Goal: Task Accomplishment & Management: Manage account settings

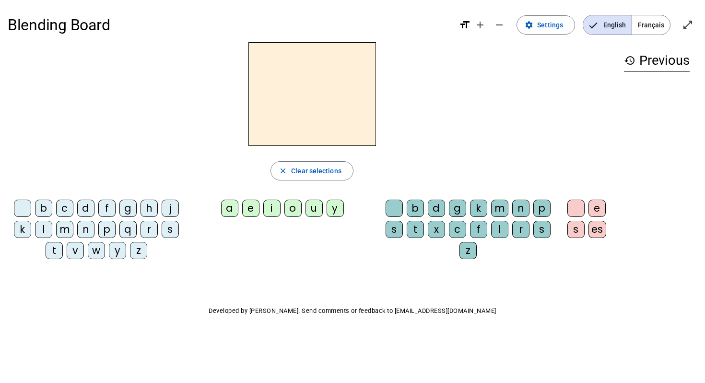
click at [650, 24] on span "Français" at bounding box center [651, 24] width 38 height 19
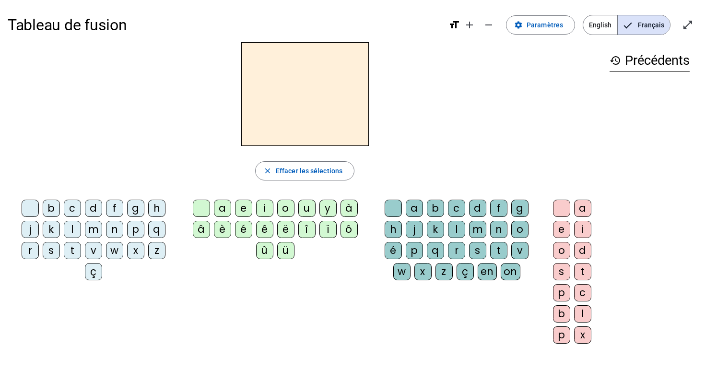
click at [32, 201] on div at bounding box center [30, 207] width 17 height 17
click at [71, 225] on div "l" at bounding box center [72, 229] width 17 height 17
click at [36, 208] on div at bounding box center [30, 207] width 17 height 17
click at [71, 227] on div "l" at bounding box center [72, 229] width 17 height 17
click at [72, 247] on div "t" at bounding box center [72, 250] width 17 height 17
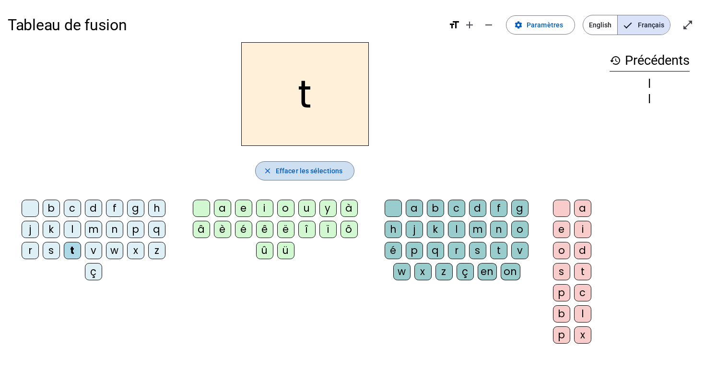
click at [273, 171] on span "button" at bounding box center [305, 170] width 98 height 23
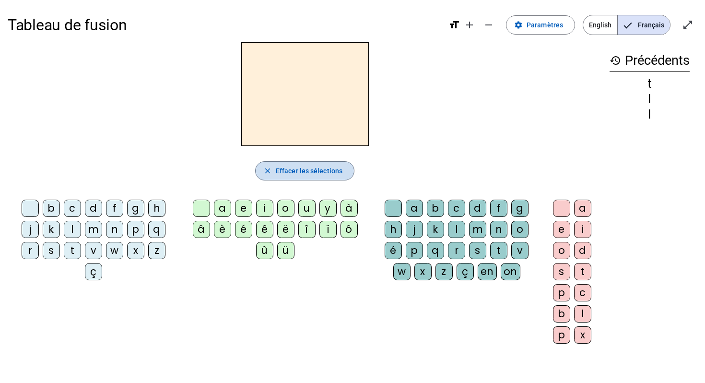
click at [273, 171] on span "button" at bounding box center [305, 170] width 98 height 23
click at [31, 206] on div at bounding box center [30, 207] width 17 height 17
click at [70, 229] on div "l" at bounding box center [72, 229] width 17 height 17
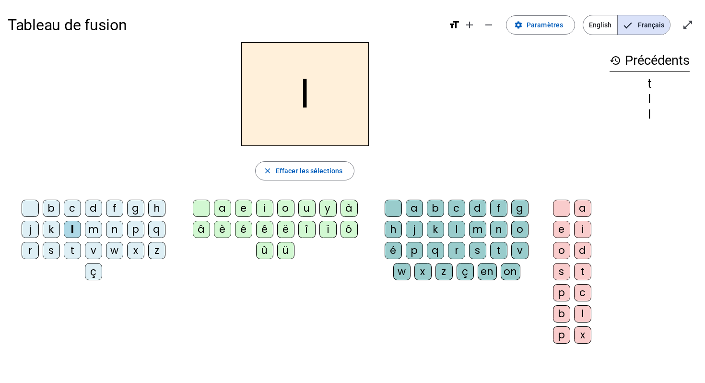
click at [71, 254] on div "t" at bounding box center [72, 250] width 17 height 17
click at [393, 205] on div at bounding box center [393, 207] width 17 height 17
click at [411, 206] on div "a" at bounding box center [414, 207] width 17 height 17
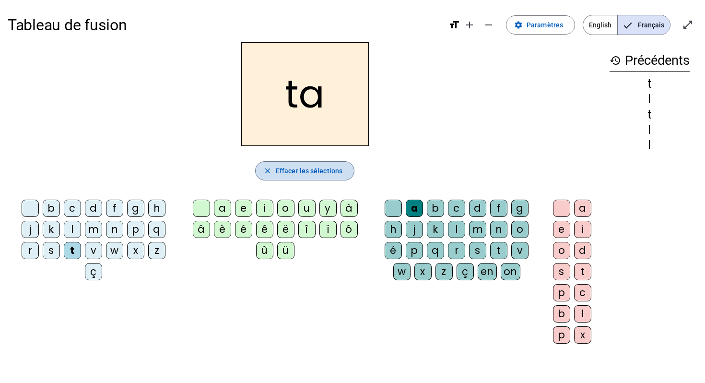
click at [343, 169] on span "button" at bounding box center [305, 170] width 98 height 23
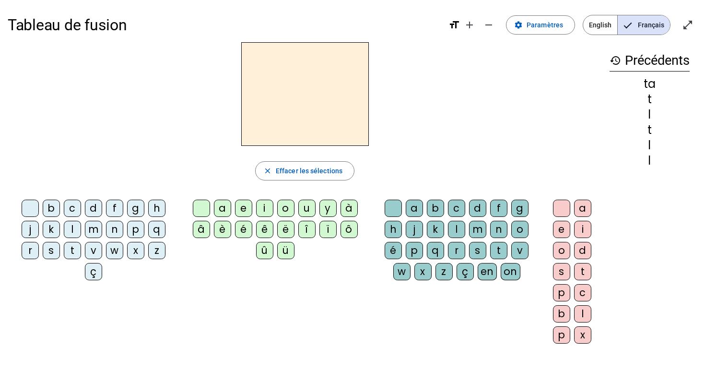
click at [583, 208] on div "a" at bounding box center [582, 207] width 17 height 17
click at [558, 227] on div "e" at bounding box center [561, 229] width 17 height 17
click at [313, 167] on span "Effacer les sélections" at bounding box center [309, 171] width 67 height 12
click at [315, 168] on span "Effacer les sélections" at bounding box center [309, 171] width 67 height 12
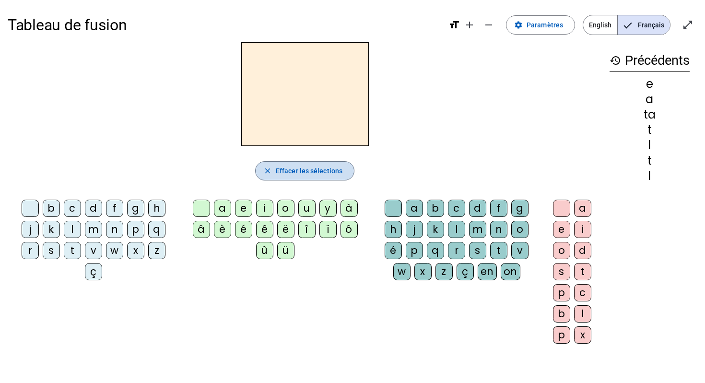
click at [315, 168] on span "Effacer les sélections" at bounding box center [309, 171] width 67 height 12
click at [265, 172] on mat-icon "close" at bounding box center [267, 170] width 9 height 9
click at [599, 26] on span "English" at bounding box center [600, 24] width 34 height 19
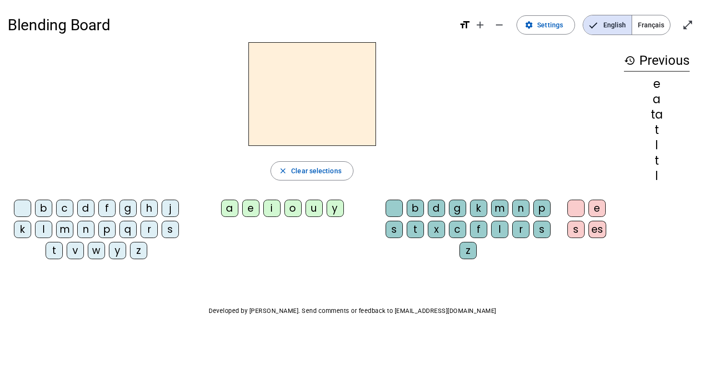
click at [656, 20] on span "Français" at bounding box center [651, 24] width 38 height 19
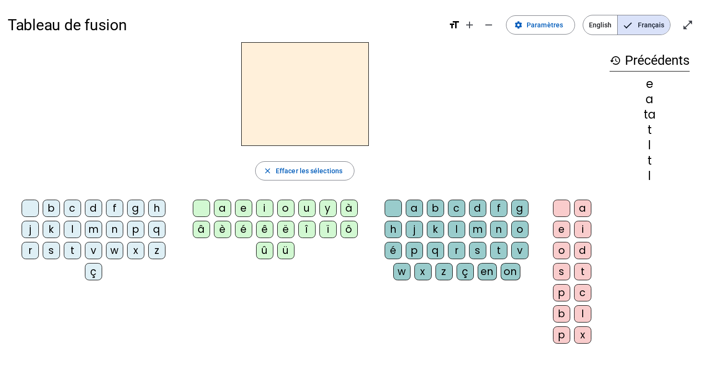
click at [76, 26] on h1 "Tableau de fusion" at bounding box center [224, 25] width 433 height 31
click at [551, 23] on span "Paramètres" at bounding box center [544, 25] width 36 height 12
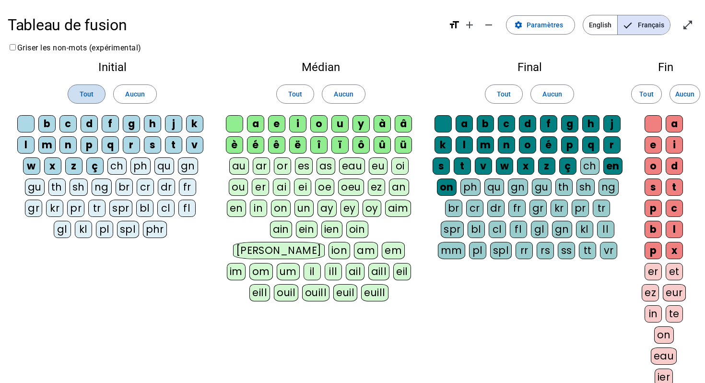
click at [87, 91] on span "Tout" at bounding box center [87, 94] width 14 height 12
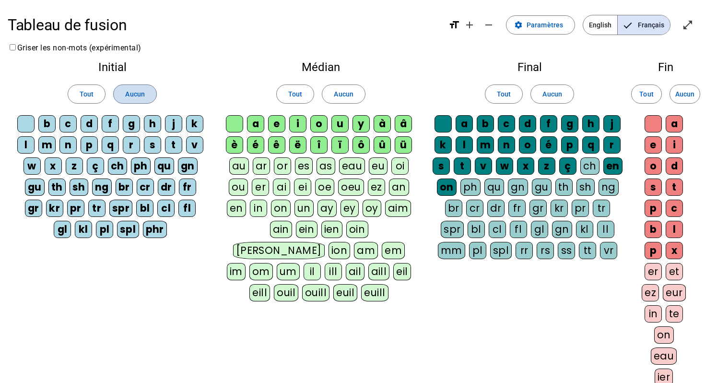
click at [130, 94] on span "Aucun" at bounding box center [134, 94] width 19 height 12
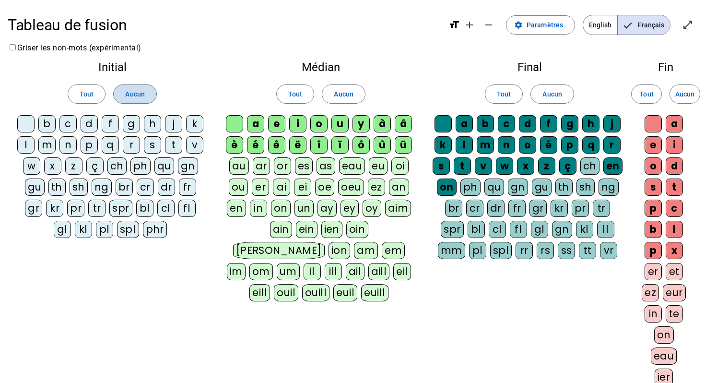
click at [130, 94] on span "Aucun" at bounding box center [134, 94] width 19 height 12
click at [91, 89] on span "Tout" at bounding box center [87, 94] width 14 height 12
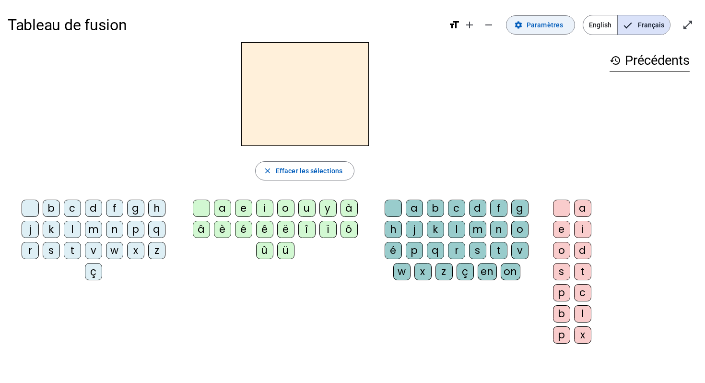
click at [538, 25] on span "Paramètres" at bounding box center [544, 25] width 36 height 12
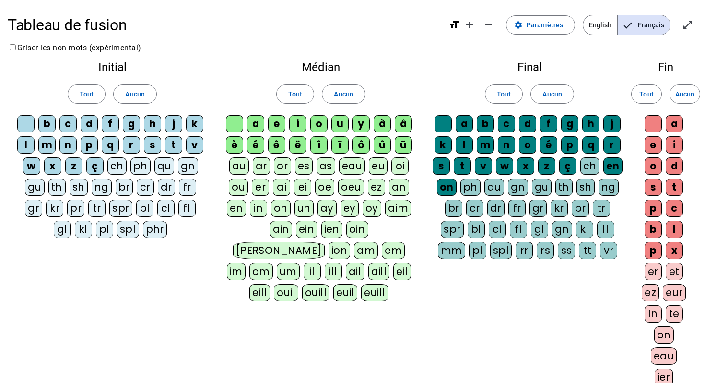
click at [31, 142] on div "l" at bounding box center [25, 144] width 17 height 17
click at [23, 122] on div at bounding box center [25, 123] width 17 height 17
click at [174, 142] on div "t" at bounding box center [173, 144] width 17 height 17
click at [469, 121] on div "a" at bounding box center [463, 123] width 17 height 17
click at [466, 123] on div "a" at bounding box center [463, 123] width 17 height 17
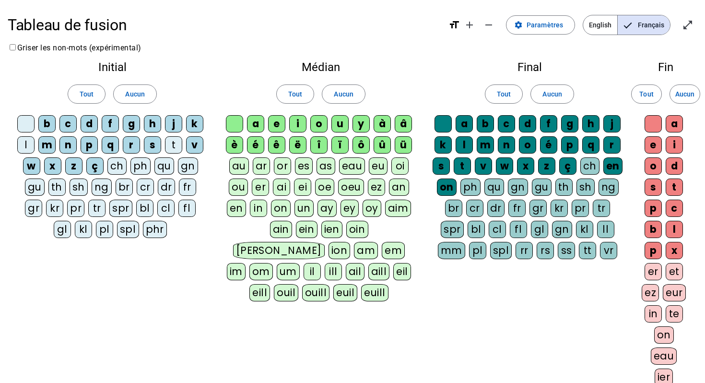
click at [677, 125] on div "a" at bounding box center [673, 123] width 17 height 17
click at [650, 142] on div "e" at bounding box center [652, 144] width 17 height 17
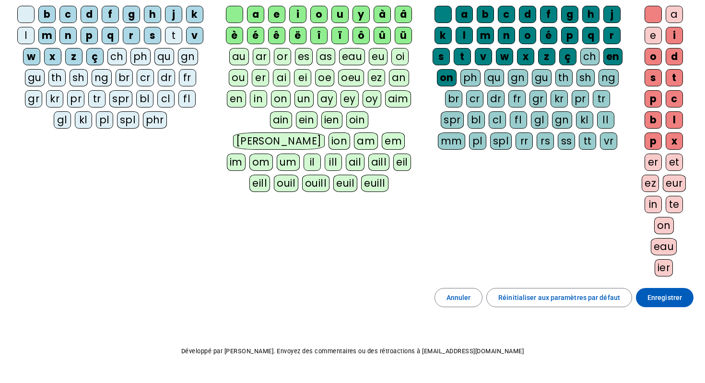
scroll to position [134, 0]
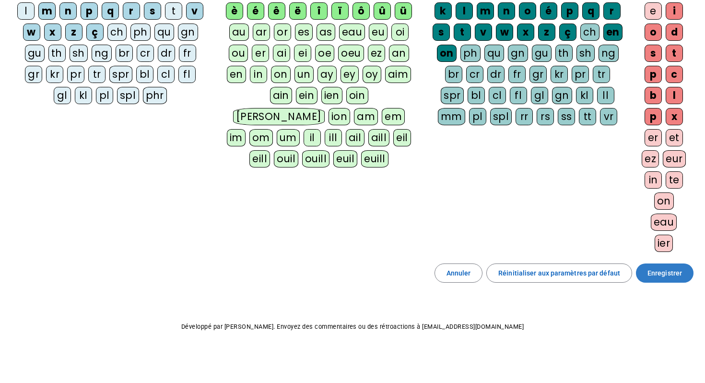
click at [658, 273] on span "Enregistrer" at bounding box center [664, 273] width 35 height 12
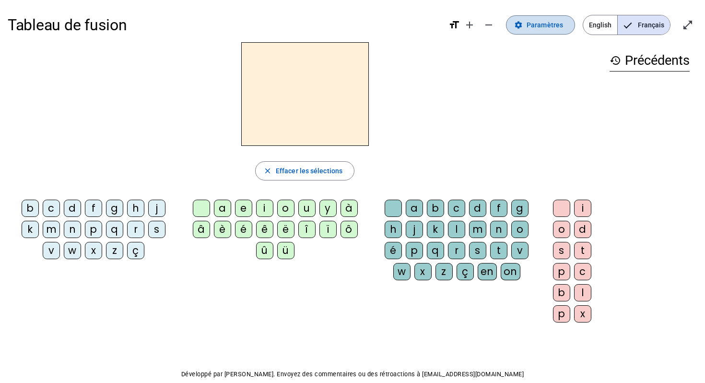
click at [535, 26] on span "Paramètres" at bounding box center [544, 25] width 36 height 12
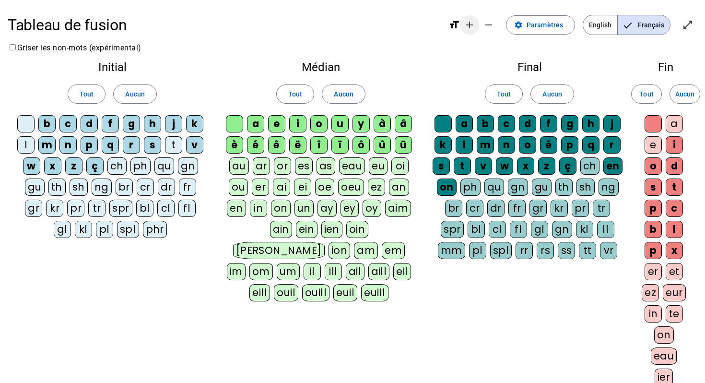
click at [475, 22] on mat-icon "add" at bounding box center [470, 25] width 12 height 12
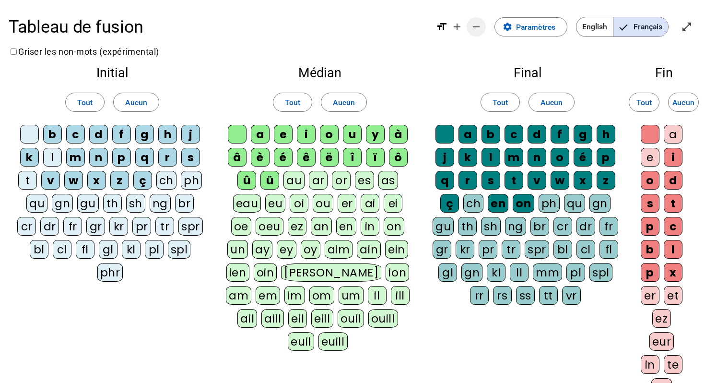
click at [479, 27] on mat-icon "remove" at bounding box center [476, 27] width 12 height 12
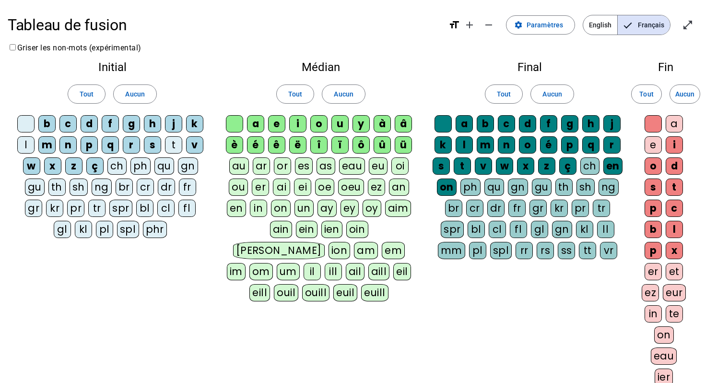
click at [456, 27] on mat-icon "format_size" at bounding box center [454, 25] width 12 height 12
click at [456, 24] on mat-icon "format_size" at bounding box center [454, 25] width 12 height 12
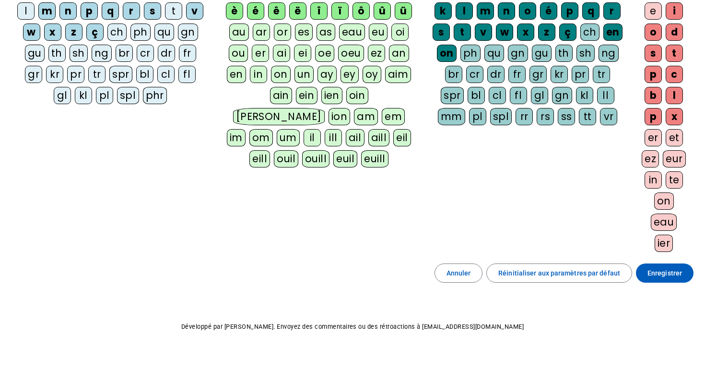
scroll to position [134, 0]
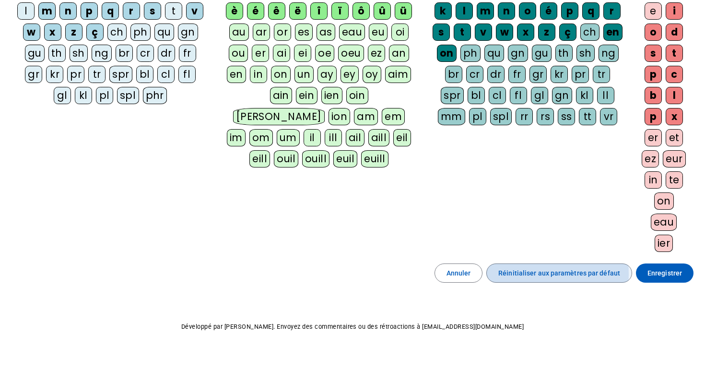
click at [510, 274] on span "Réinitialiser aux paramètres par défaut" at bounding box center [559, 273] width 122 height 12
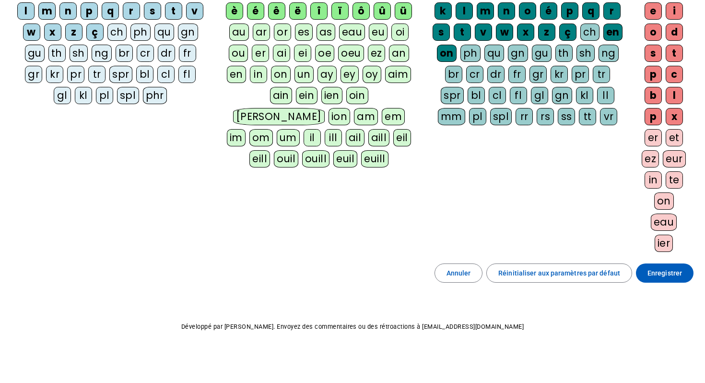
scroll to position [0, 0]
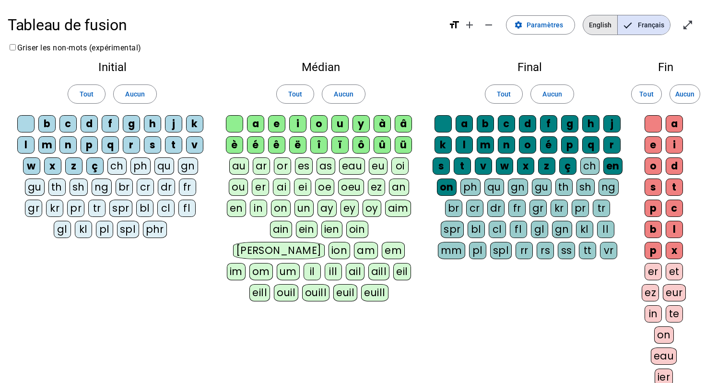
click at [601, 24] on span "English" at bounding box center [600, 24] width 34 height 19
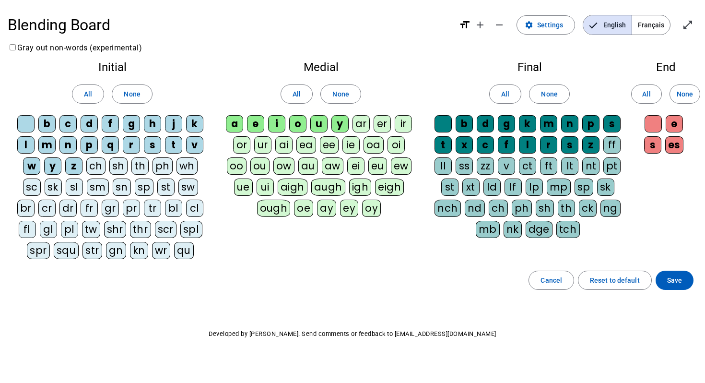
click at [654, 24] on span "Français" at bounding box center [651, 24] width 38 height 19
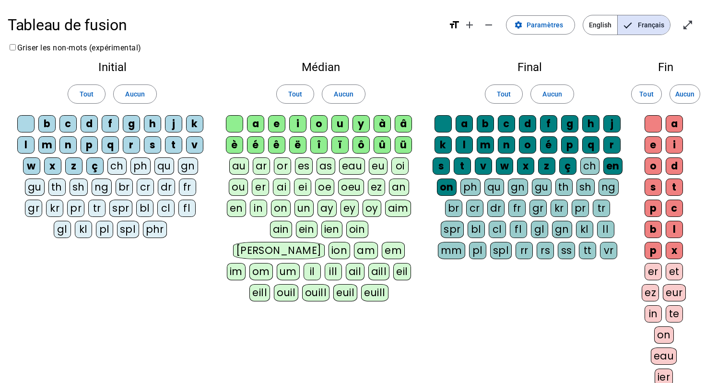
click at [174, 145] on div "t" at bounding box center [173, 144] width 17 height 17
click at [27, 146] on div "l" at bounding box center [25, 144] width 17 height 17
click at [27, 125] on div at bounding box center [25, 123] width 17 height 17
click at [90, 98] on span "Tout" at bounding box center [87, 94] width 14 height 12
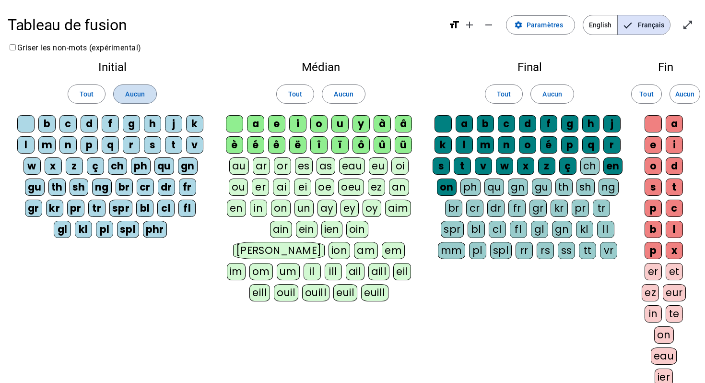
click at [134, 96] on span "Aucun" at bounding box center [134, 94] width 19 height 12
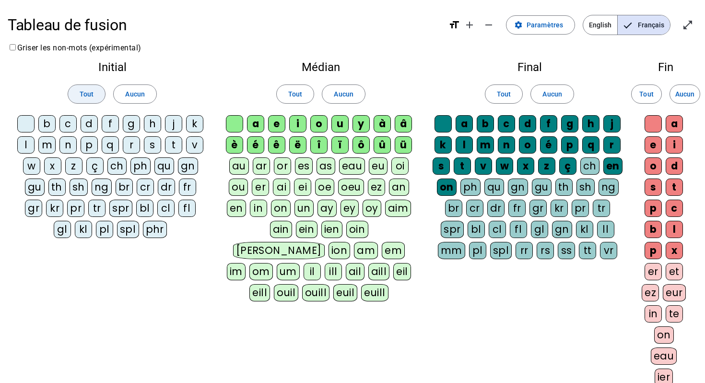
click at [87, 93] on span "Tout" at bounding box center [87, 94] width 14 height 12
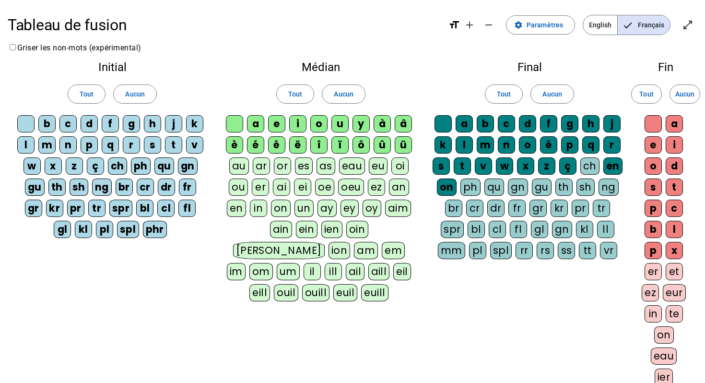
click at [595, 24] on span "English" at bounding box center [600, 24] width 34 height 19
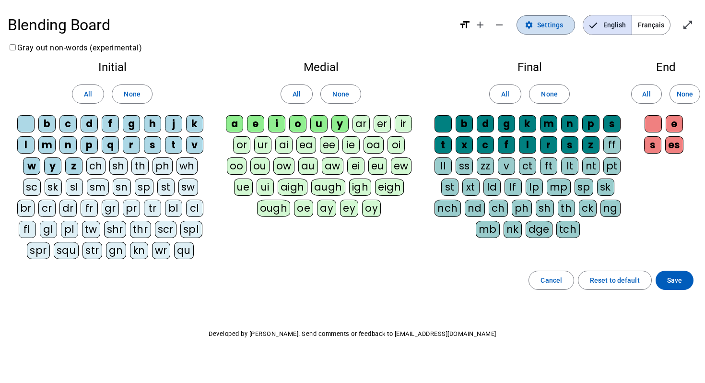
click at [557, 28] on span "Settings" at bounding box center [550, 25] width 26 height 12
click at [533, 23] on mat-icon "settings" at bounding box center [529, 25] width 9 height 9
click at [95, 89] on span at bounding box center [87, 93] width 31 height 23
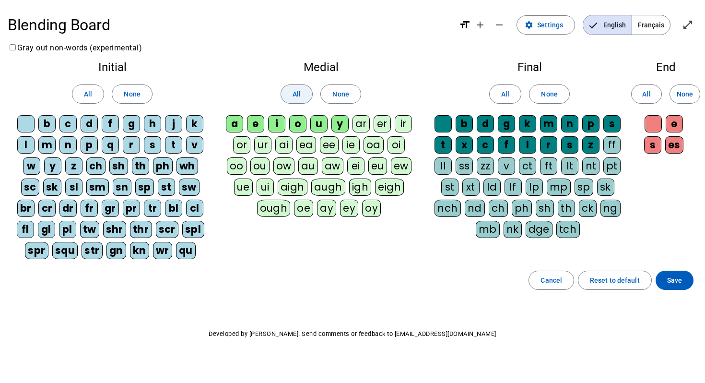
click at [291, 92] on span at bounding box center [296, 93] width 31 height 23
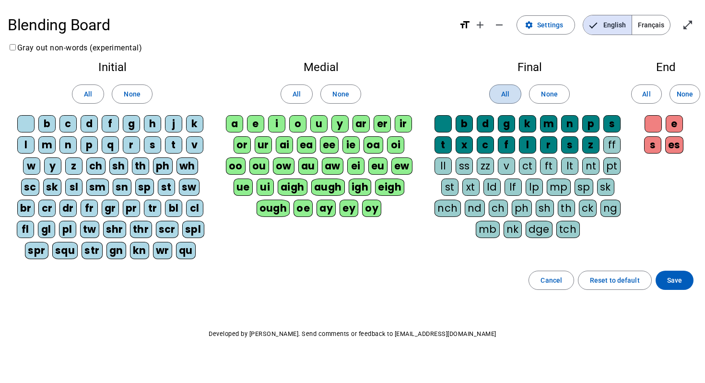
click at [506, 90] on span "All" at bounding box center [505, 94] width 8 height 12
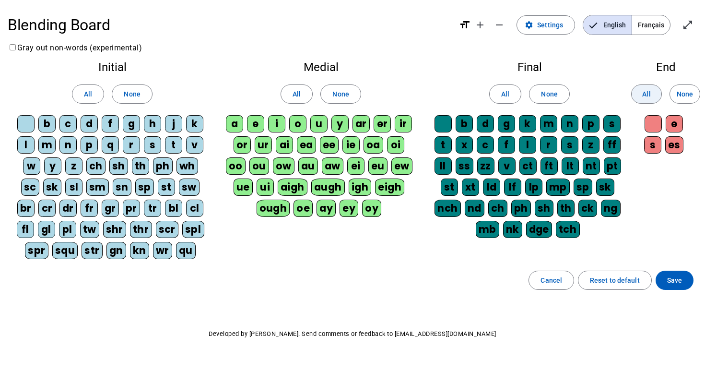
click at [643, 91] on span "All" at bounding box center [646, 94] width 8 height 12
click at [551, 23] on span "Settings" at bounding box center [550, 25] width 26 height 12
click at [600, 279] on span "Reset to default" at bounding box center [615, 280] width 50 height 12
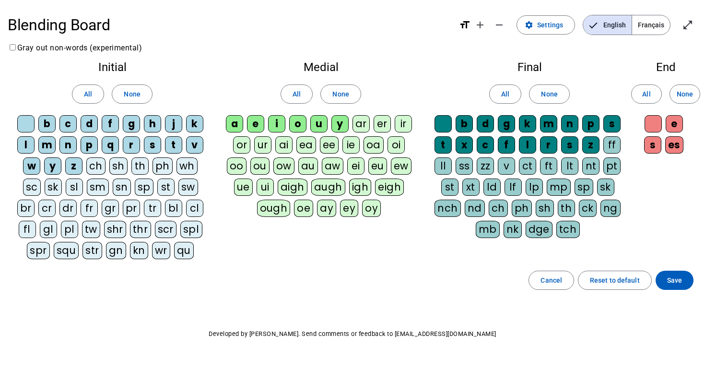
click at [31, 118] on div at bounding box center [25, 123] width 17 height 17
click at [172, 143] on div "t" at bounding box center [173, 144] width 17 height 17
click at [33, 140] on div "l" at bounding box center [25, 144] width 17 height 17
click at [651, 27] on span "Français" at bounding box center [651, 24] width 38 height 19
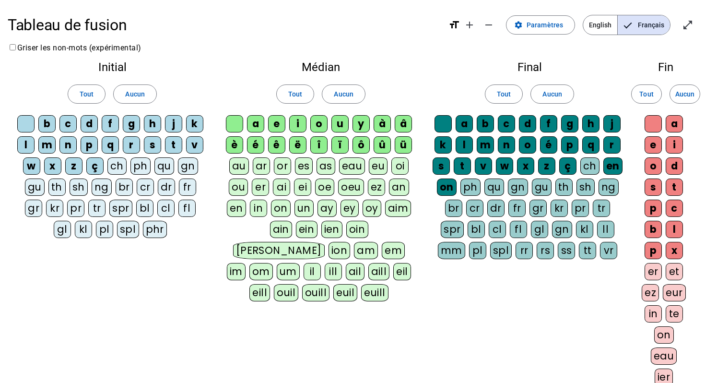
click at [173, 143] on div "t" at bounding box center [173, 144] width 17 height 17
click at [29, 141] on div "l" at bounding box center [25, 144] width 17 height 17
click at [462, 122] on div "a" at bounding box center [463, 123] width 17 height 17
click at [464, 118] on div "a" at bounding box center [463, 123] width 17 height 17
click at [674, 123] on div "a" at bounding box center [673, 123] width 17 height 17
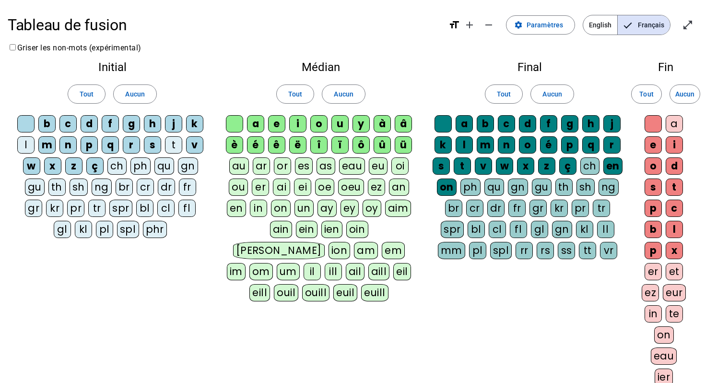
click at [652, 146] on div "e" at bounding box center [652, 144] width 17 height 17
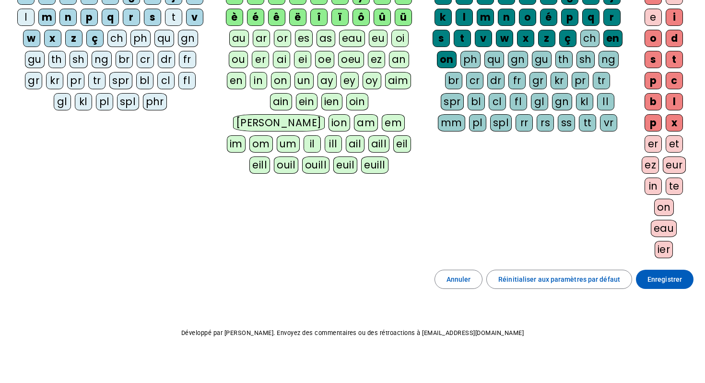
scroll to position [134, 0]
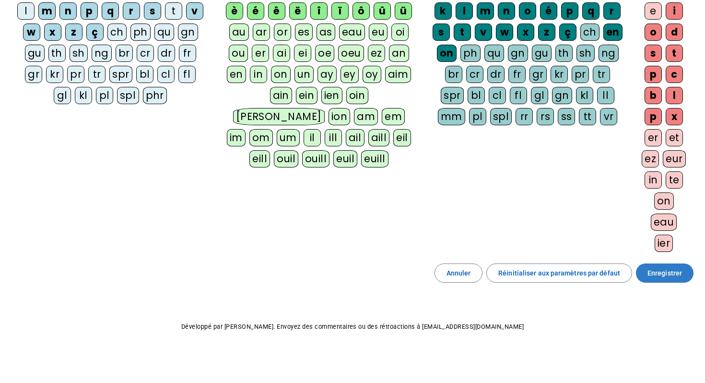
click at [660, 274] on span "Enregistrer" at bounding box center [664, 273] width 35 height 12
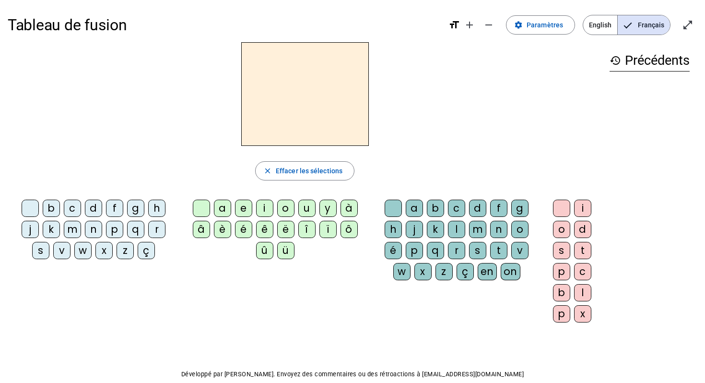
click at [339, 114] on h2 at bounding box center [305, 94] width 128 height 104
click at [646, 25] on span "Français" at bounding box center [644, 24] width 52 height 19
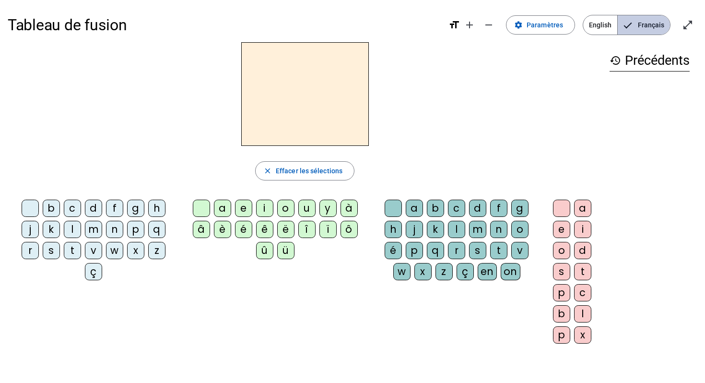
click at [646, 25] on span "Français" at bounding box center [644, 24] width 52 height 19
click at [335, 168] on span "Effacer les sélections" at bounding box center [309, 171] width 67 height 12
click at [304, 166] on span "Effacer les sélections" at bounding box center [309, 171] width 67 height 12
click at [541, 30] on span "Paramètres" at bounding box center [544, 25] width 36 height 12
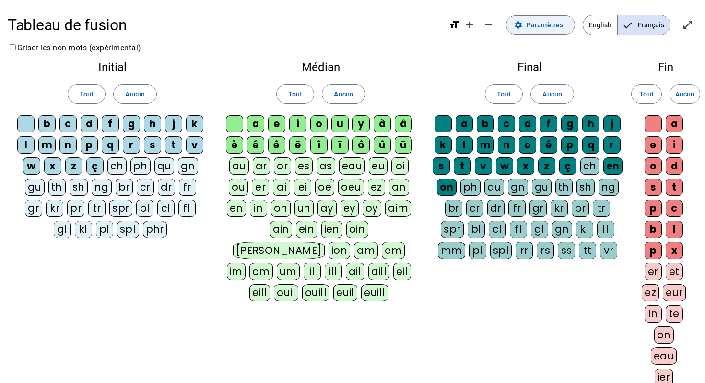
click at [542, 24] on span "Paramètres" at bounding box center [544, 25] width 36 height 12
click at [27, 125] on div at bounding box center [25, 123] width 17 height 17
click at [25, 121] on div at bounding box center [25, 123] width 17 height 17
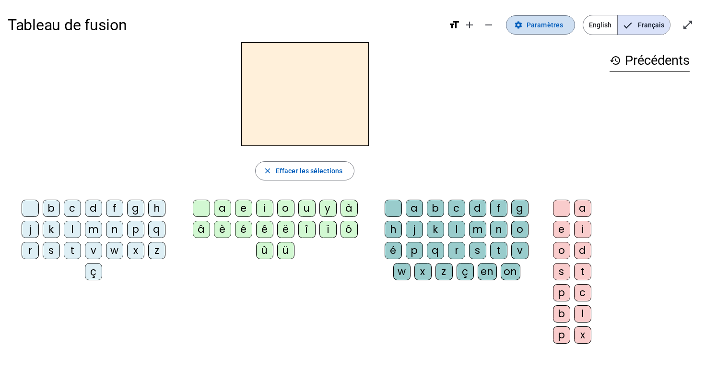
click at [545, 22] on span "Paramètres" at bounding box center [544, 25] width 36 height 12
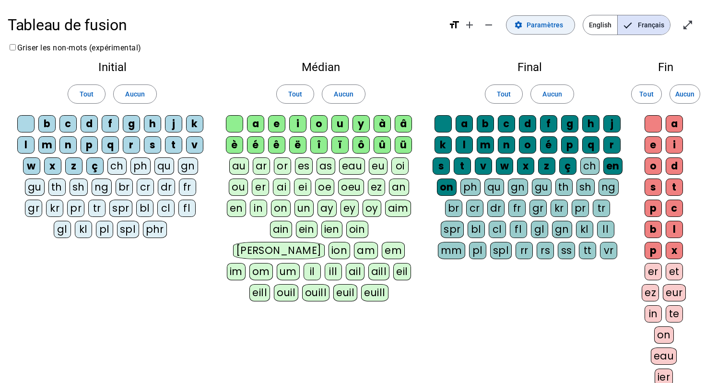
click at [545, 22] on span "Paramètres" at bounding box center [544, 25] width 36 height 12
click at [490, 46] on div "Tableau de fusion format_size add remove settings Paramètres English Français o…" at bounding box center [352, 258] width 705 height 517
click at [605, 19] on span "English" at bounding box center [600, 24] width 34 height 19
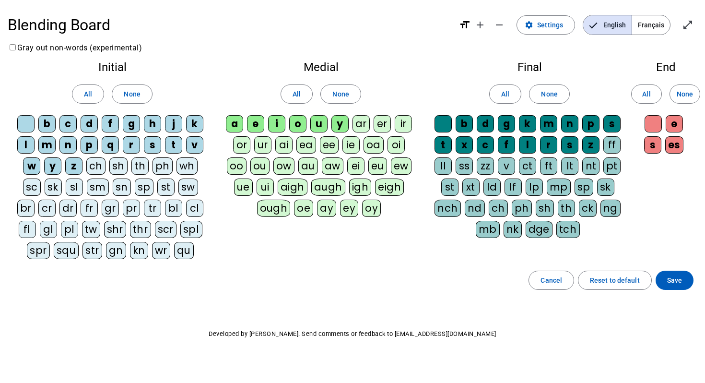
click at [647, 26] on span "Français" at bounding box center [651, 24] width 38 height 19
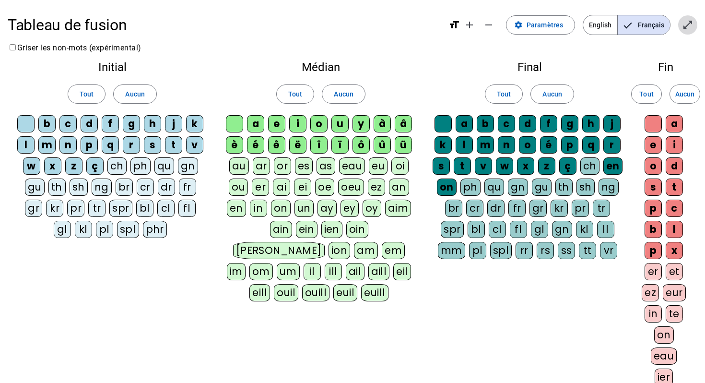
click at [685, 25] on mat-icon "open_in_full" at bounding box center [688, 25] width 12 height 12
click at [595, 24] on span "English" at bounding box center [600, 24] width 34 height 19
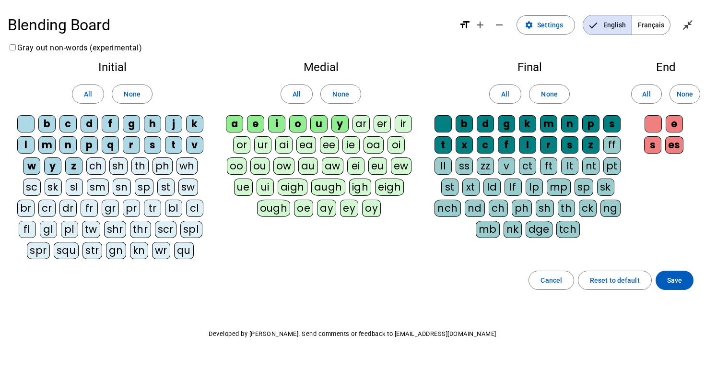
click at [649, 22] on span "Français" at bounding box center [651, 24] width 38 height 19
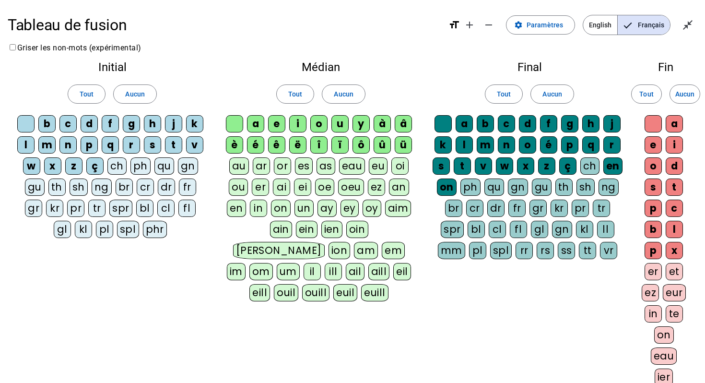
click at [597, 24] on span "English" at bounding box center [600, 24] width 34 height 19
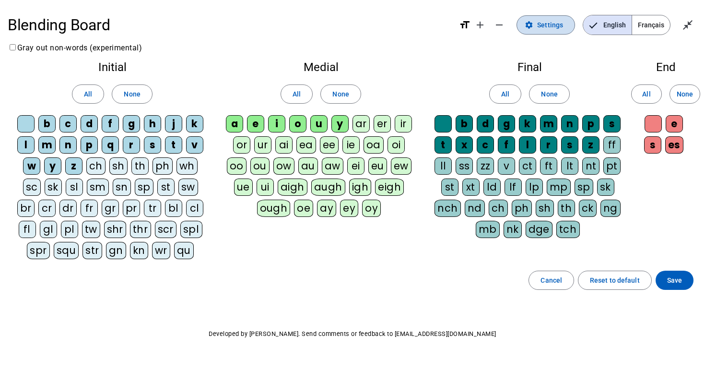
click at [557, 24] on span "Settings" at bounding box center [550, 25] width 26 height 12
click at [653, 23] on span "Français" at bounding box center [651, 24] width 38 height 19
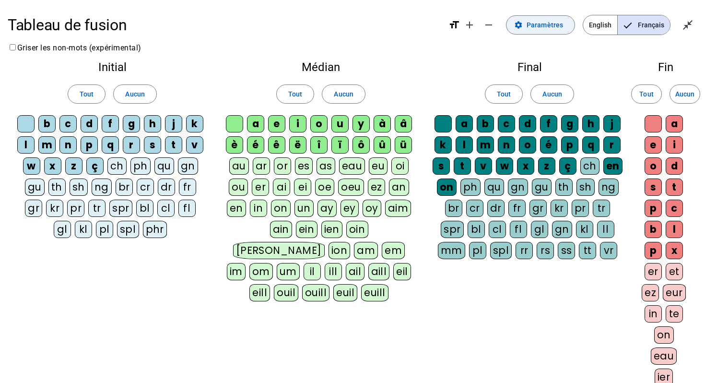
click at [550, 24] on span "Paramètres" at bounding box center [544, 25] width 36 height 12
click at [642, 22] on span "Français" at bounding box center [644, 24] width 52 height 19
click at [607, 22] on span "English" at bounding box center [600, 24] width 34 height 19
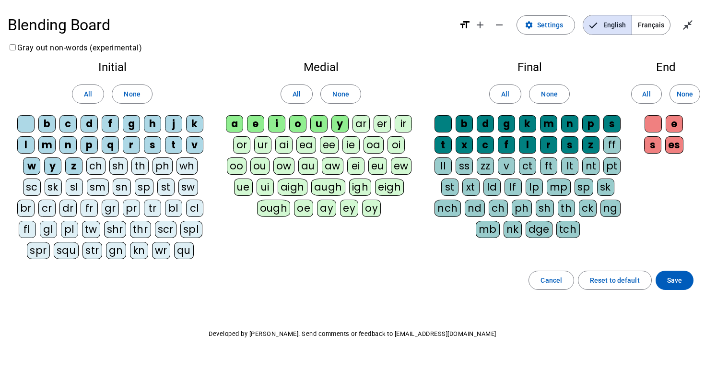
click at [646, 24] on span "Français" at bounding box center [651, 24] width 38 height 19
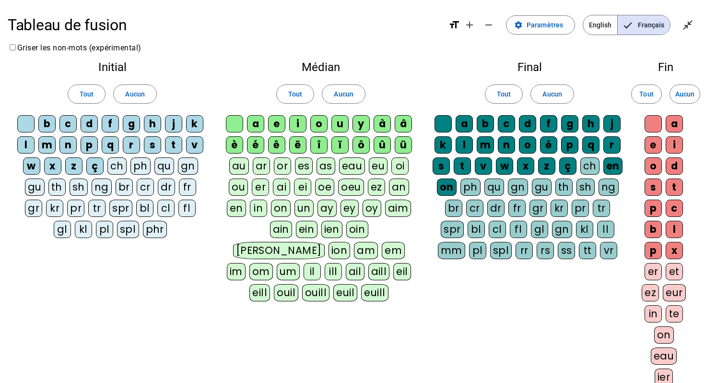
click at [90, 122] on div "d" at bounding box center [89, 123] width 17 height 17
click at [85, 147] on div "p" at bounding box center [89, 144] width 17 height 17
click at [126, 97] on span "Aucun" at bounding box center [134, 94] width 19 height 12
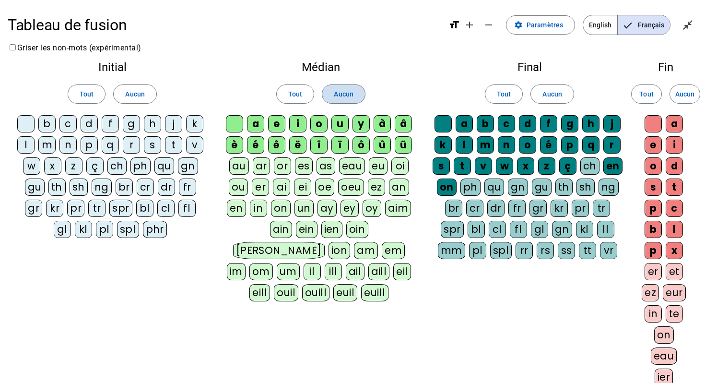
click at [347, 95] on span "Aucun" at bounding box center [343, 94] width 19 height 12
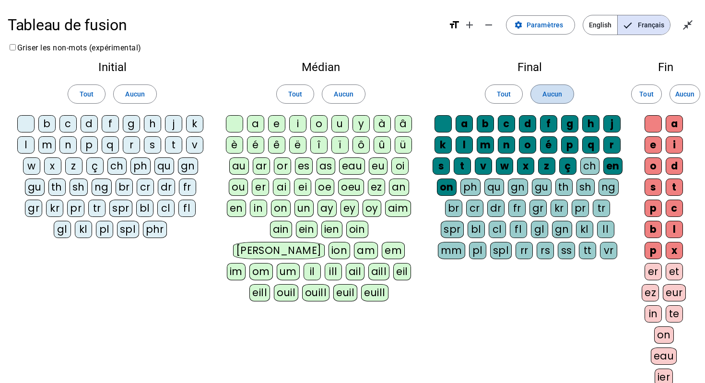
click at [557, 93] on span "Aucun" at bounding box center [551, 94] width 19 height 12
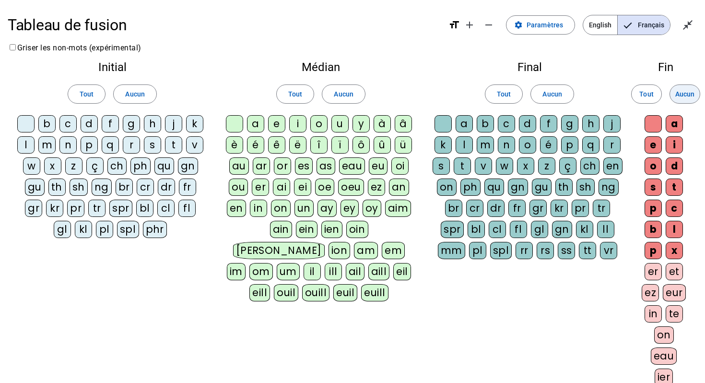
click at [680, 93] on span "Aucun" at bounding box center [684, 94] width 19 height 12
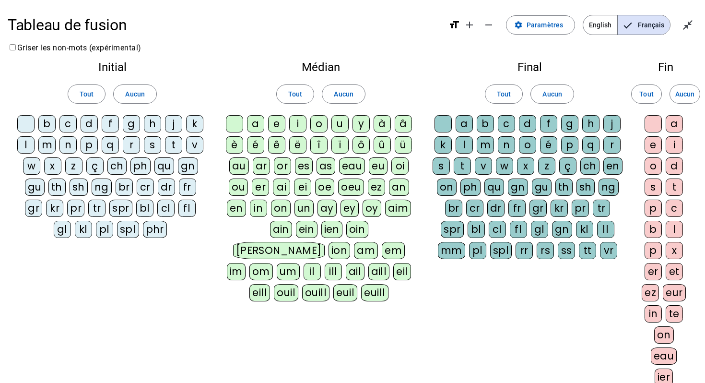
click at [27, 121] on div at bounding box center [25, 123] width 17 height 17
click at [168, 145] on div "t" at bounding box center [173, 144] width 17 height 17
click at [26, 142] on div "l" at bounding box center [25, 144] width 17 height 17
click at [677, 126] on div "a" at bounding box center [673, 123] width 17 height 17
click at [655, 145] on div "e" at bounding box center [652, 144] width 17 height 17
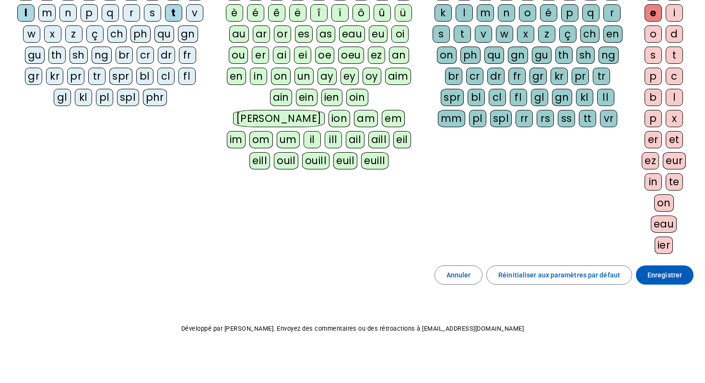
scroll to position [134, 0]
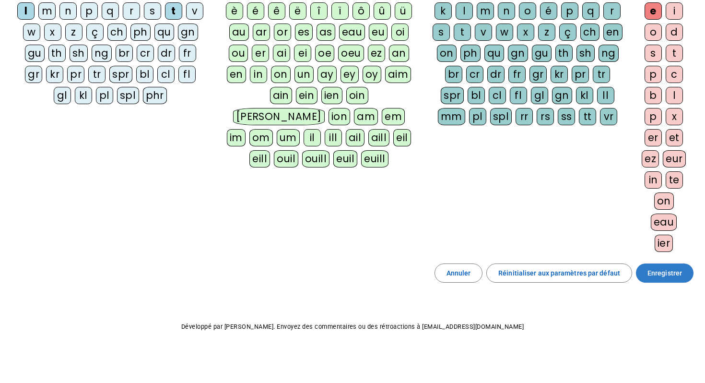
click at [658, 270] on span "Enregistrer" at bounding box center [664, 273] width 35 height 12
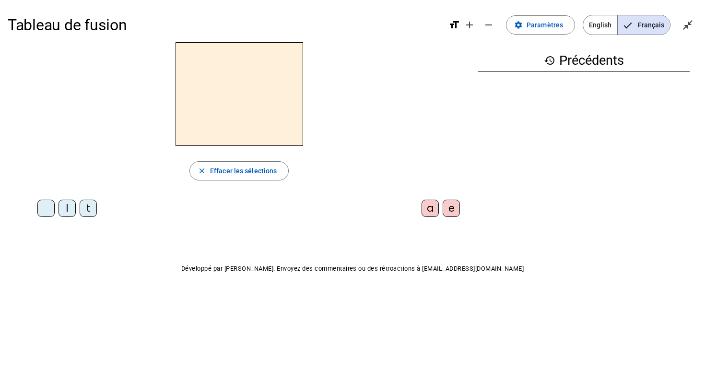
click at [91, 206] on div "t" at bounding box center [88, 207] width 17 height 17
click at [433, 210] on div "a" at bounding box center [429, 207] width 17 height 17
click at [452, 209] on div "e" at bounding box center [451, 207] width 17 height 17
click at [69, 210] on div "l" at bounding box center [66, 207] width 17 height 17
click at [93, 209] on div "t" at bounding box center [88, 207] width 17 height 17
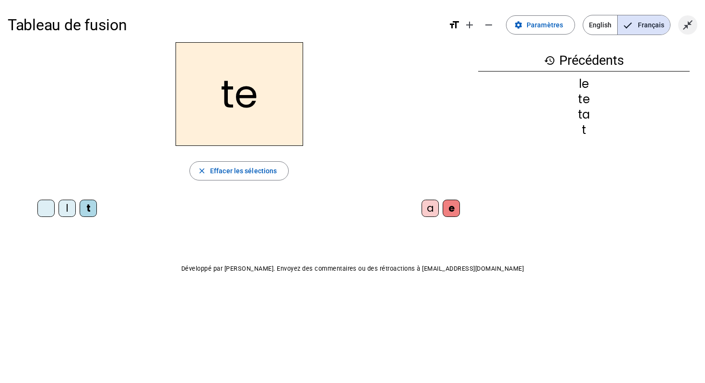
click at [682, 27] on mat-icon "close_fullscreen" at bounding box center [688, 25] width 12 height 12
click at [682, 27] on mat-icon "open_in_full" at bounding box center [688, 25] width 12 height 12
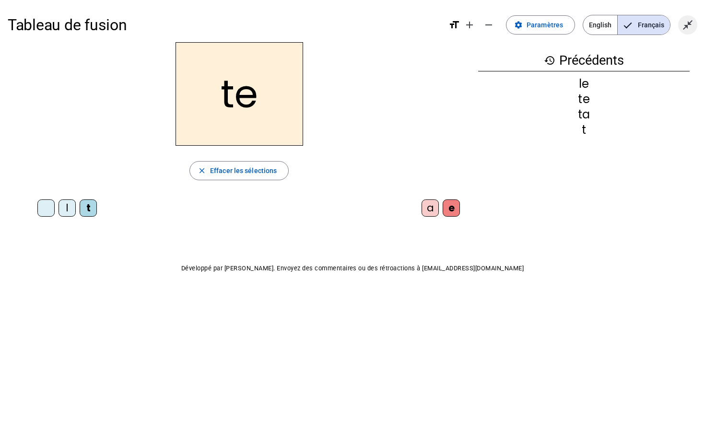
click at [688, 23] on mat-icon "close_fullscreen" at bounding box center [688, 25] width 12 height 12
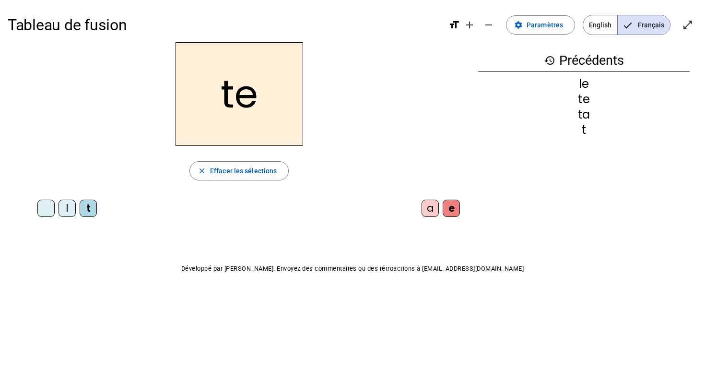
click at [413, 36] on h1 "Tableau de fusion" at bounding box center [224, 25] width 433 height 31
click at [553, 21] on span "Paramètres" at bounding box center [544, 25] width 36 height 12
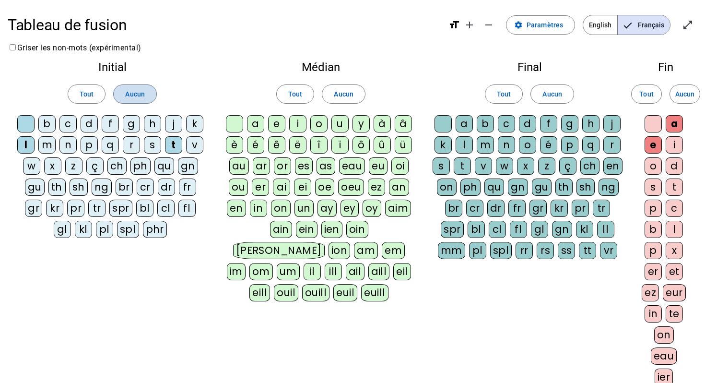
click at [142, 94] on span "Aucun" at bounding box center [134, 94] width 19 height 12
click at [340, 85] on span at bounding box center [343, 93] width 42 height 23
click at [547, 92] on span "Aucun" at bounding box center [551, 94] width 19 height 12
click at [680, 93] on span "Aucun" at bounding box center [684, 94] width 19 height 12
click at [92, 143] on div "p" at bounding box center [89, 144] width 17 height 17
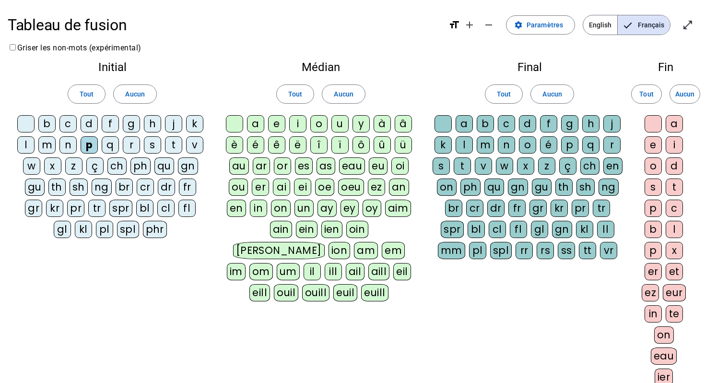
click at [108, 126] on div "f" at bounding box center [110, 123] width 17 height 17
click at [126, 141] on div "r" at bounding box center [131, 144] width 17 height 17
click at [173, 125] on div "j" at bounding box center [173, 123] width 17 height 17
click at [268, 140] on div "ê" at bounding box center [276, 144] width 17 height 17
click at [313, 140] on div "î" at bounding box center [318, 144] width 17 height 17
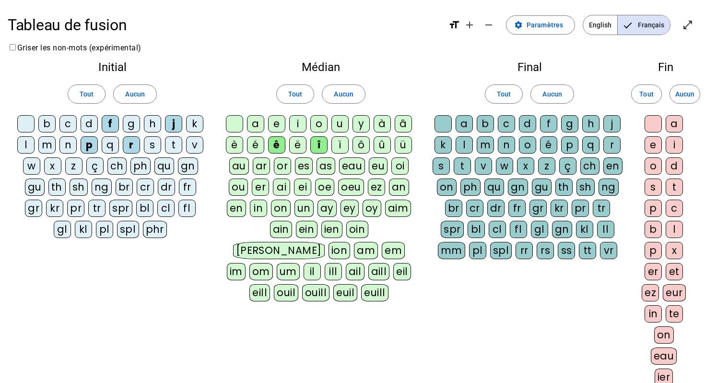
click at [317, 123] on div "o" at bounding box center [318, 123] width 17 height 17
click at [508, 137] on div "n" at bounding box center [506, 144] width 17 height 17
click at [548, 154] on letter-bubble "é" at bounding box center [550, 146] width 21 height 21
click at [550, 126] on div "f" at bounding box center [548, 123] width 17 height 17
click at [658, 143] on div "e" at bounding box center [652, 144] width 17 height 17
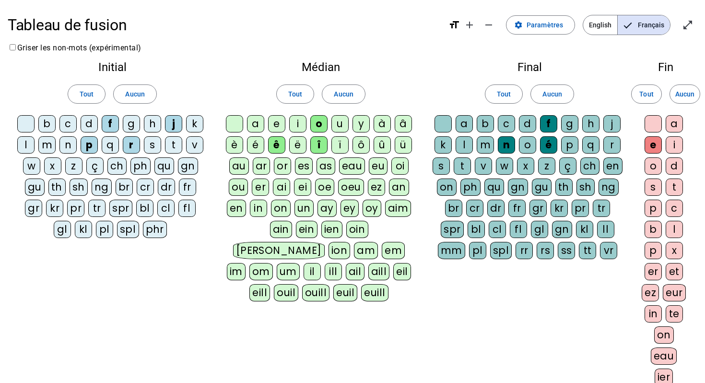
click at [677, 188] on div "t" at bounding box center [673, 186] width 17 height 17
click at [652, 207] on div "p" at bounding box center [652, 207] width 17 height 17
click at [591, 166] on div "ch" at bounding box center [589, 165] width 19 height 17
click at [117, 166] on div "ch" at bounding box center [116, 165] width 19 height 17
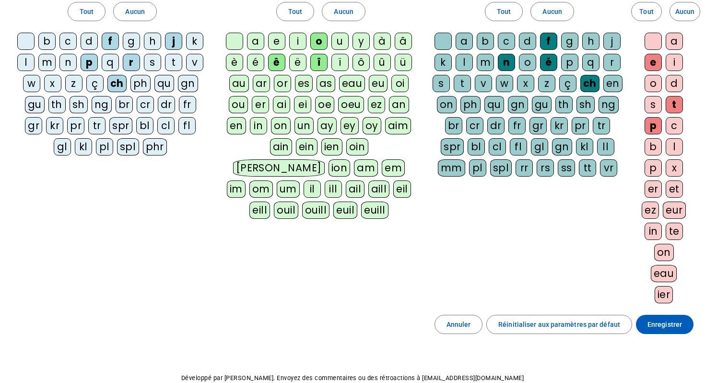
scroll to position [134, 0]
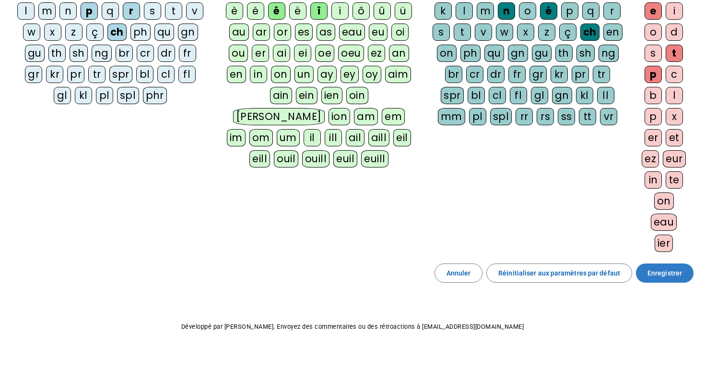
click at [658, 277] on span "Enregistrer" at bounding box center [664, 273] width 35 height 12
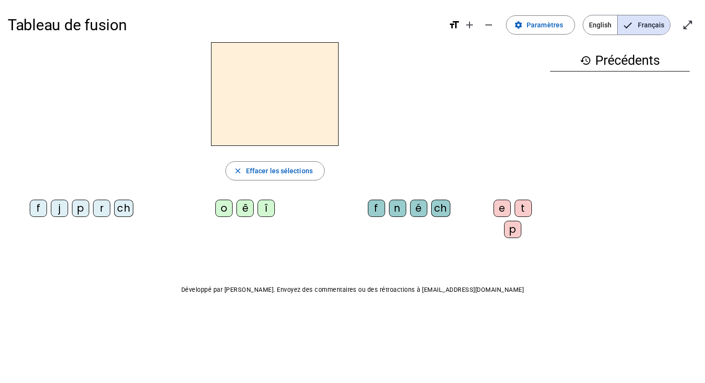
click at [122, 208] on div "ch" at bounding box center [123, 207] width 19 height 17
click at [220, 209] on div "o" at bounding box center [223, 207] width 17 height 17
click at [395, 212] on div "n" at bounding box center [397, 207] width 17 height 17
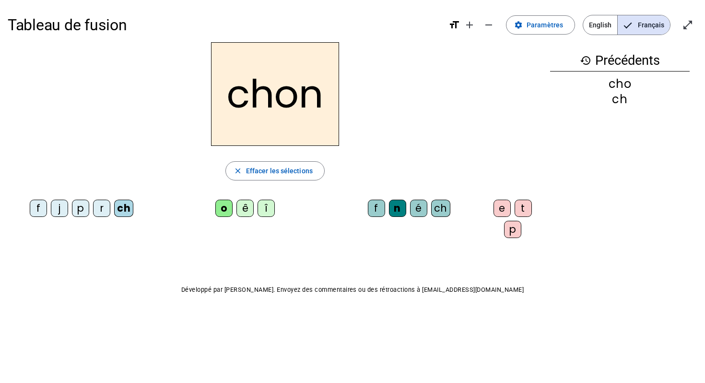
click at [493, 207] on div "e" at bounding box center [501, 207] width 17 height 17
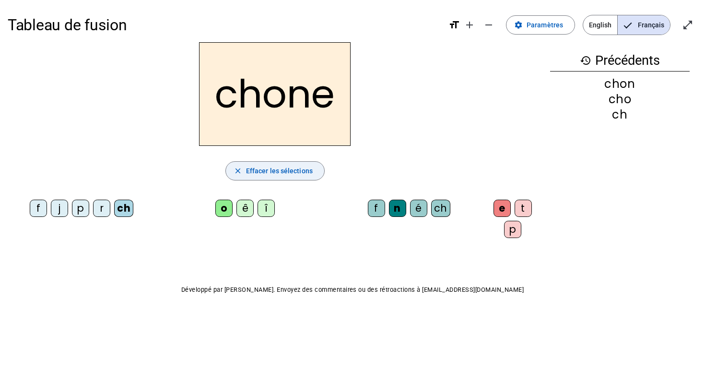
click at [309, 170] on span "Effacer les sélections" at bounding box center [279, 171] width 67 height 12
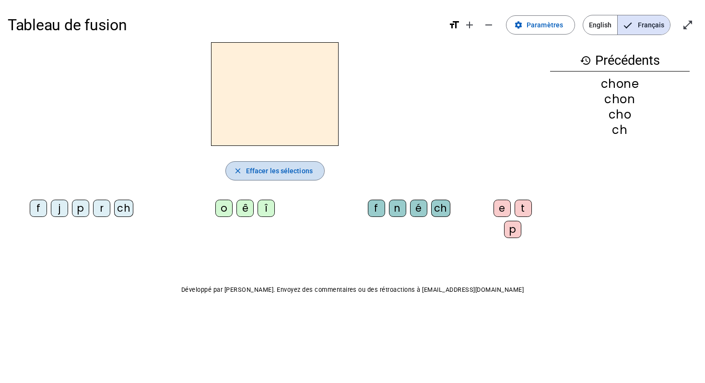
click at [237, 169] on mat-icon "close" at bounding box center [237, 170] width 9 height 9
click at [546, 24] on span "Paramètres" at bounding box center [544, 25] width 36 height 12
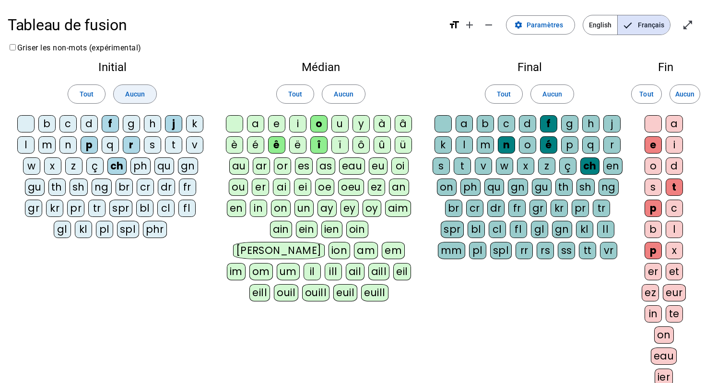
click at [129, 96] on span "Aucun" at bounding box center [134, 94] width 19 height 12
click at [338, 95] on span "Aucun" at bounding box center [343, 94] width 19 height 12
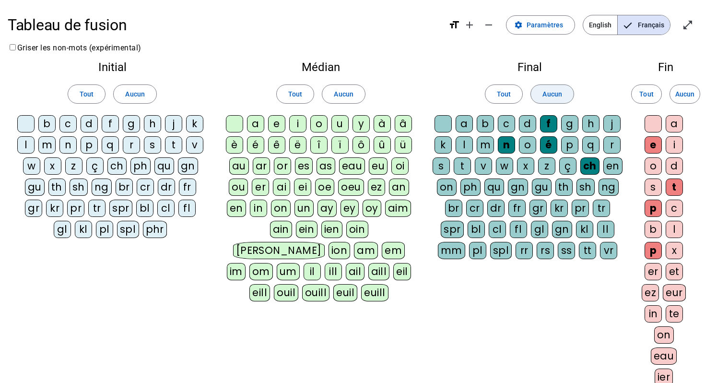
click at [557, 91] on span "Aucun" at bounding box center [551, 94] width 19 height 12
click at [683, 95] on span "Aucun" at bounding box center [684, 94] width 19 height 12
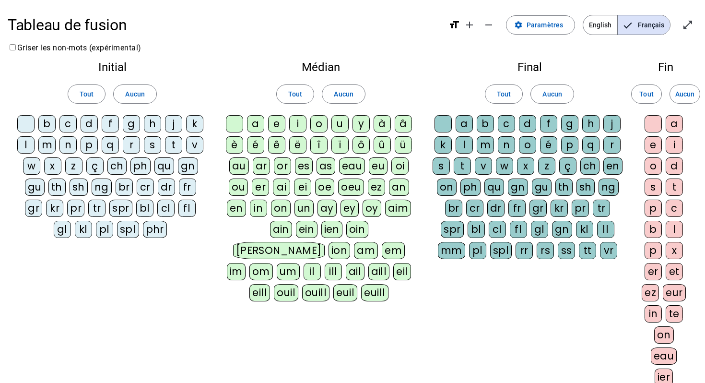
click at [47, 141] on div "m" at bounding box center [46, 144] width 17 height 17
click at [32, 140] on div "l" at bounding box center [25, 144] width 17 height 17
click at [73, 140] on div "n" at bounding box center [67, 144] width 17 height 17
click at [265, 124] on letter-bubble "a" at bounding box center [257, 125] width 21 height 21
click at [279, 124] on div "e" at bounding box center [276, 123] width 17 height 17
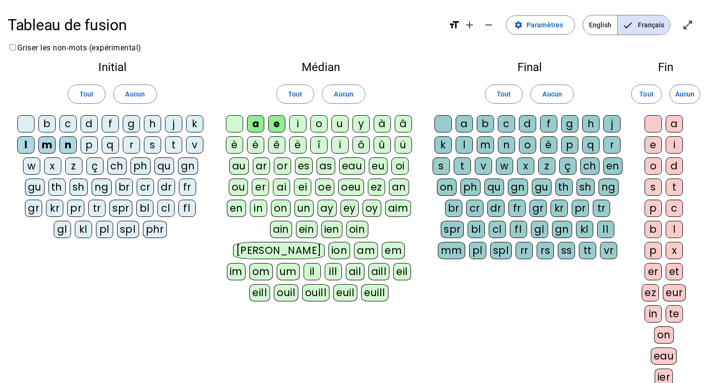
click at [319, 125] on div "o" at bounding box center [318, 123] width 17 height 17
click at [508, 120] on div "c" at bounding box center [506, 123] width 17 height 17
click at [471, 122] on div "a" at bounding box center [463, 123] width 17 height 17
click at [672, 123] on div "a" at bounding box center [673, 123] width 17 height 17
click at [653, 144] on div "e" at bounding box center [652, 144] width 17 height 17
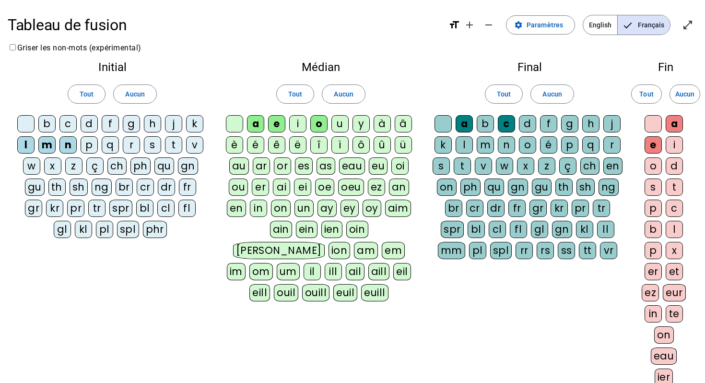
click at [653, 165] on div "o" at bounding box center [652, 165] width 17 height 17
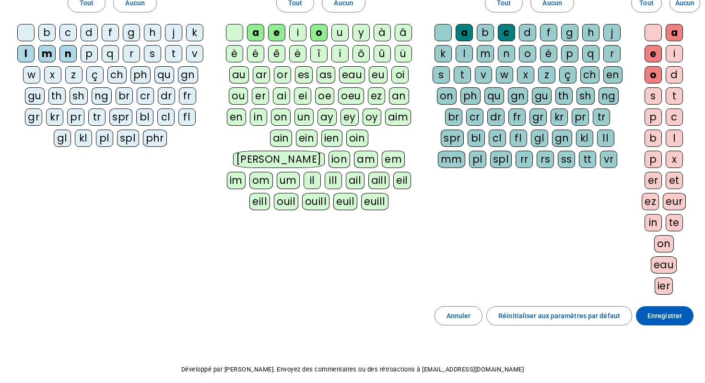
scroll to position [134, 0]
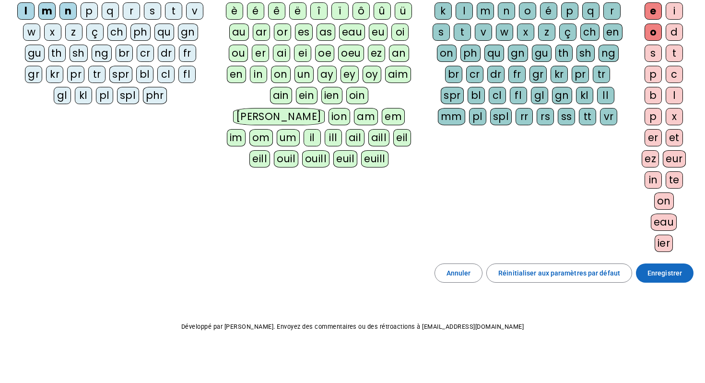
click at [667, 278] on span at bounding box center [665, 272] width 58 height 23
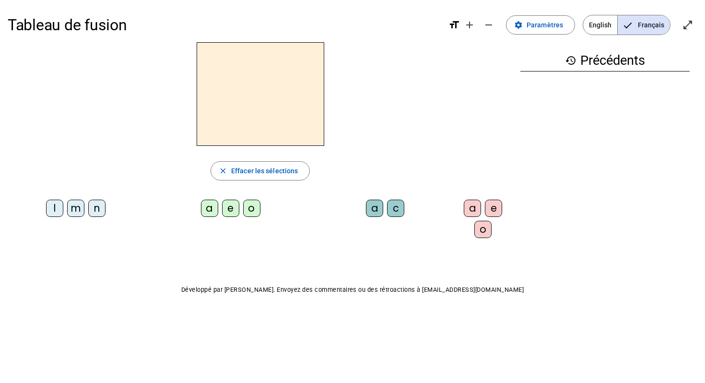
click at [73, 204] on div "m" at bounding box center [75, 207] width 17 height 17
click at [249, 203] on div "o" at bounding box center [251, 207] width 17 height 17
click at [390, 204] on div "c" at bounding box center [395, 207] width 17 height 17
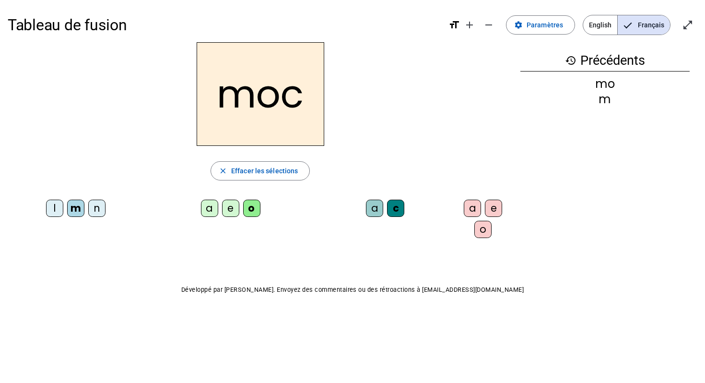
click at [390, 204] on div "c" at bounding box center [395, 207] width 17 height 17
click at [464, 210] on div "a" at bounding box center [472, 207] width 17 height 17
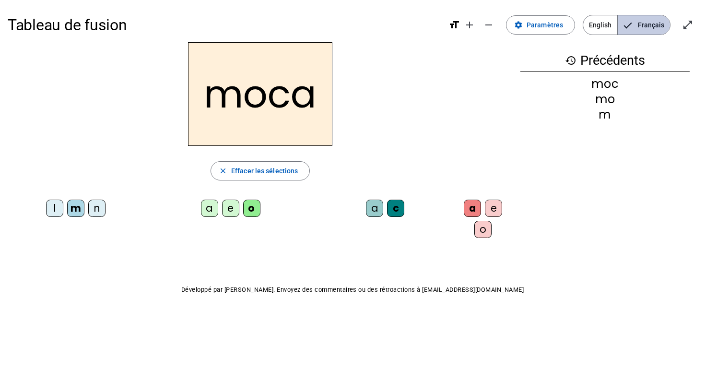
click at [643, 26] on span "Français" at bounding box center [644, 24] width 52 height 19
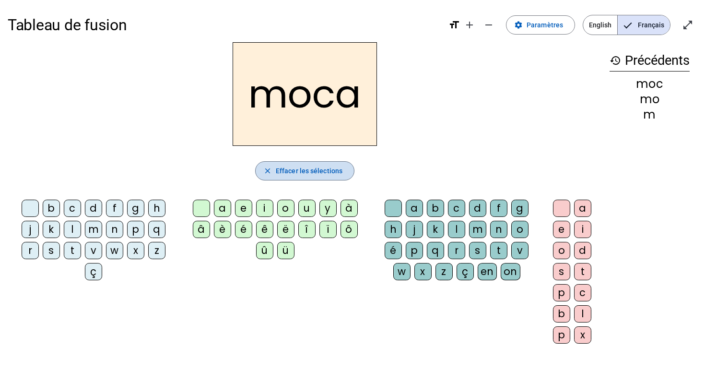
click at [322, 169] on span "Effacer les sélections" at bounding box center [309, 171] width 67 height 12
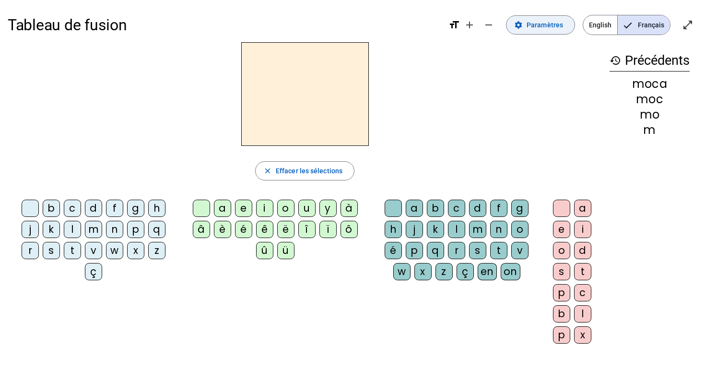
click at [543, 33] on span at bounding box center [540, 24] width 68 height 23
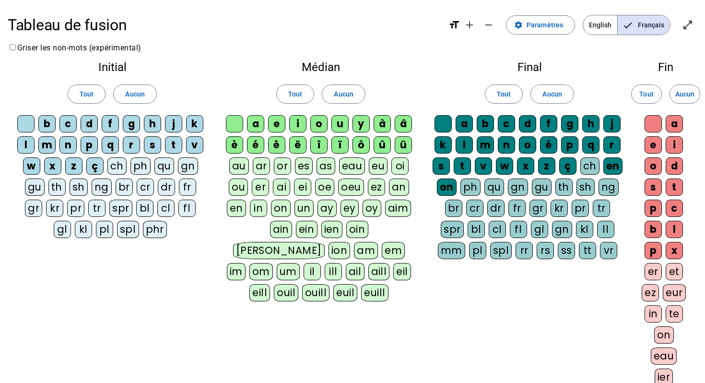
click at [119, 164] on div "ch" at bounding box center [116, 165] width 19 height 17
click at [296, 127] on div "i" at bounding box center [297, 123] width 17 height 17
click at [616, 164] on div "en" at bounding box center [612, 165] width 19 height 17
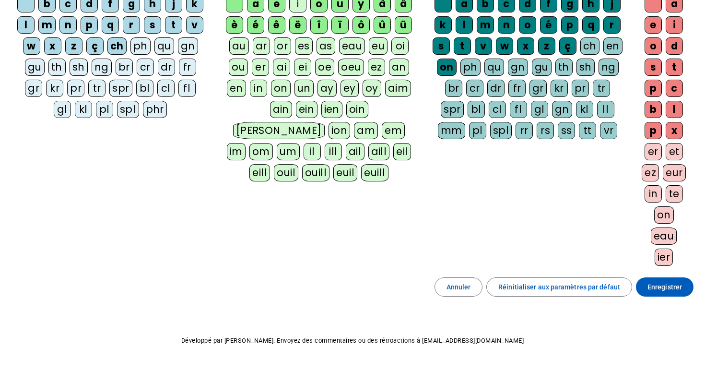
scroll to position [134, 0]
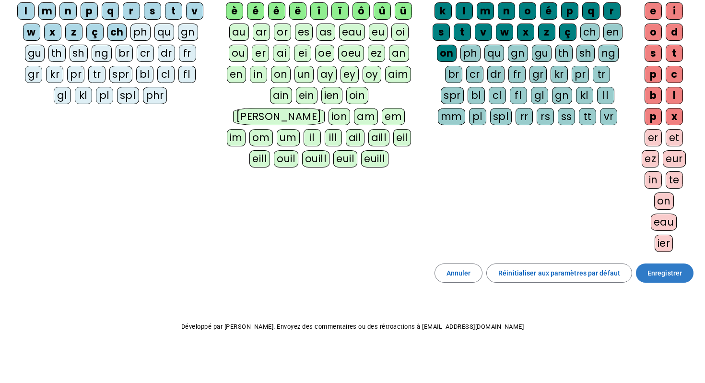
click at [680, 274] on span "Enregistrer" at bounding box center [664, 273] width 35 height 12
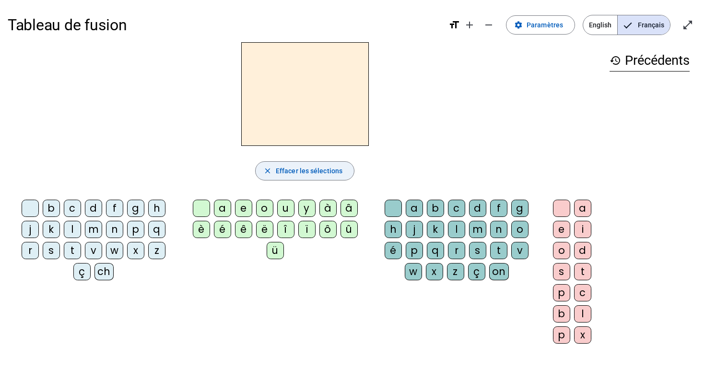
click at [294, 171] on span "Effacer les sélections" at bounding box center [309, 171] width 67 height 12
click at [548, 31] on span at bounding box center [540, 24] width 68 height 23
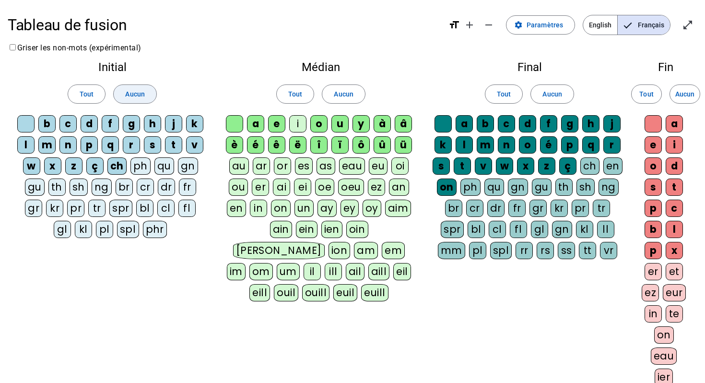
click at [148, 93] on span at bounding box center [135, 93] width 42 height 23
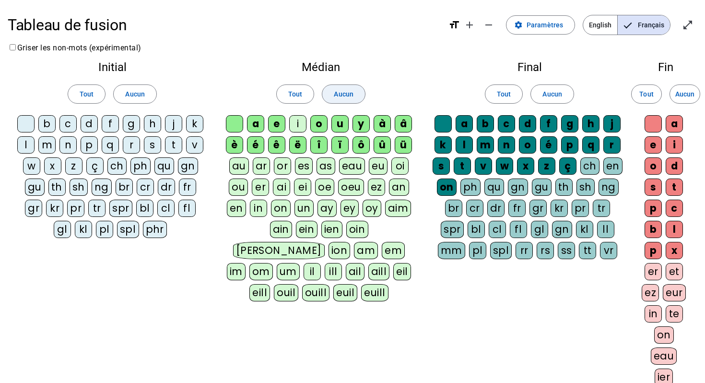
click at [339, 97] on span "Aucun" at bounding box center [343, 94] width 19 height 12
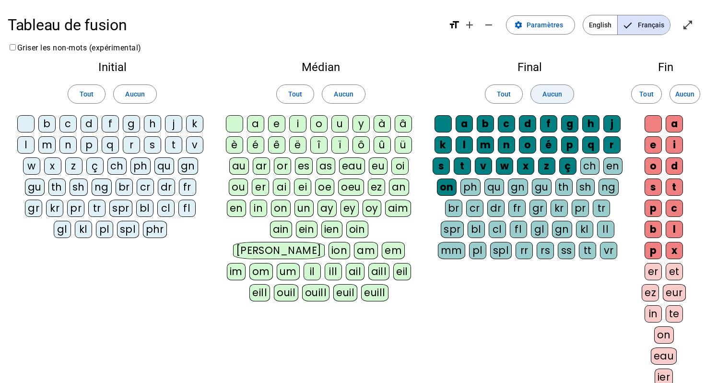
click at [563, 93] on span at bounding box center [552, 93] width 42 height 23
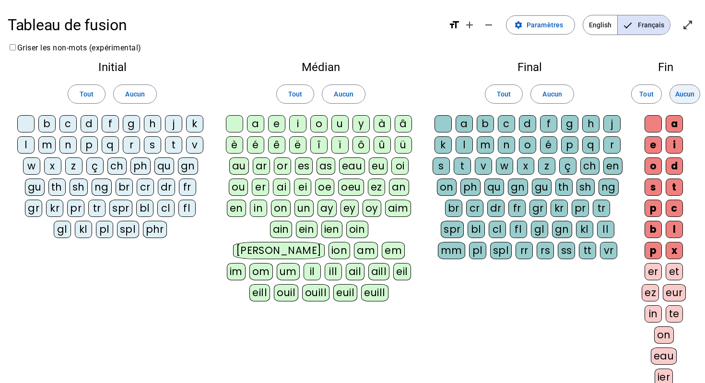
click at [683, 96] on span "Aucun" at bounding box center [684, 94] width 19 height 12
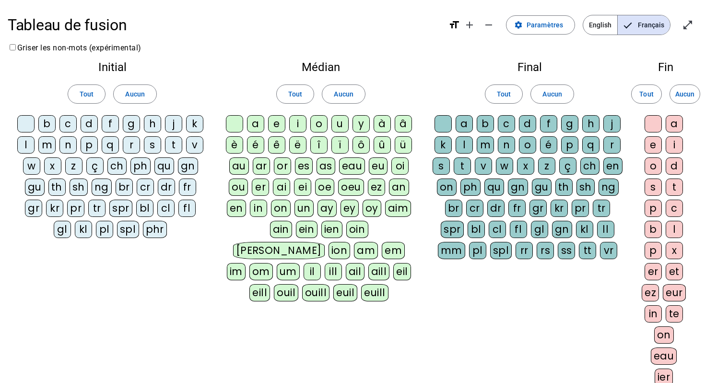
click at [117, 163] on div "ch" at bounding box center [116, 165] width 19 height 17
click at [298, 123] on div "i" at bounding box center [297, 123] width 17 height 17
click at [612, 166] on div "en" at bounding box center [612, 165] width 19 height 17
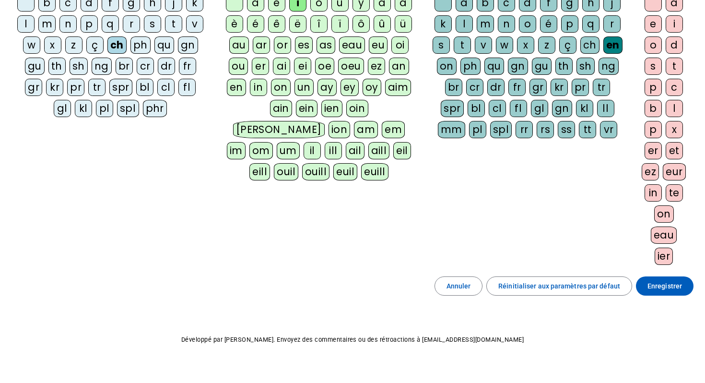
scroll to position [134, 0]
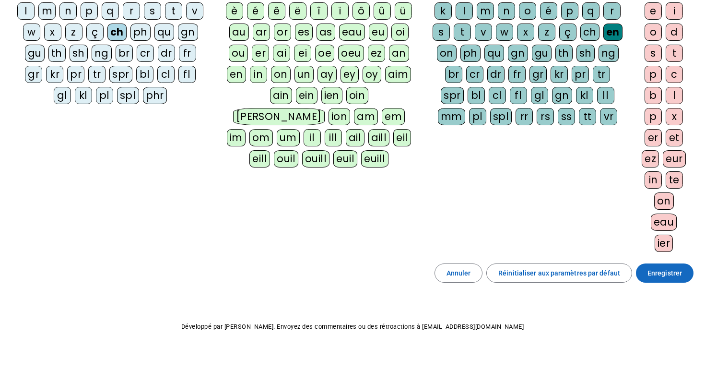
click at [654, 275] on span "Enregistrer" at bounding box center [664, 273] width 35 height 12
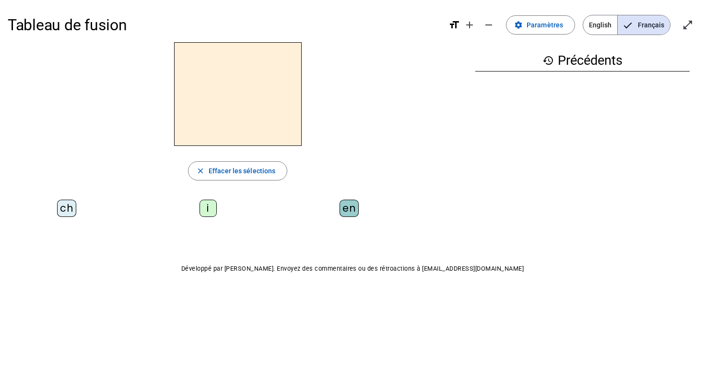
click at [69, 205] on div "ch" at bounding box center [66, 207] width 19 height 17
click at [209, 208] on div "i" at bounding box center [207, 207] width 17 height 17
click at [349, 210] on div "en" at bounding box center [348, 207] width 19 height 17
